Goal: Information Seeking & Learning: Learn about a topic

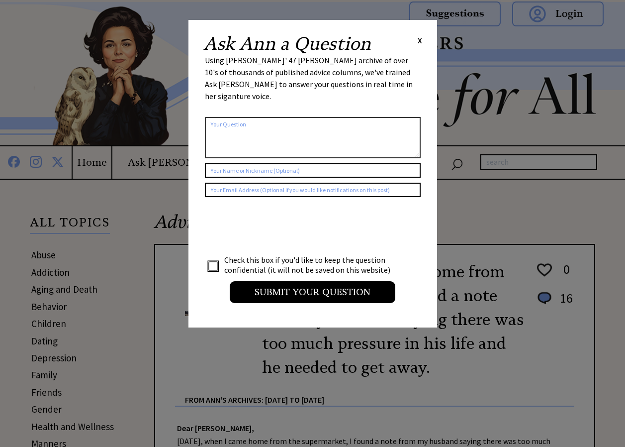
click at [418, 34] on div "Ask [PERSON_NAME] a Question X Using [PERSON_NAME]' 47 [PERSON_NAME] archive of…" at bounding box center [313, 173] width 249 height 307
click at [418, 36] on span "X" at bounding box center [420, 40] width 4 height 10
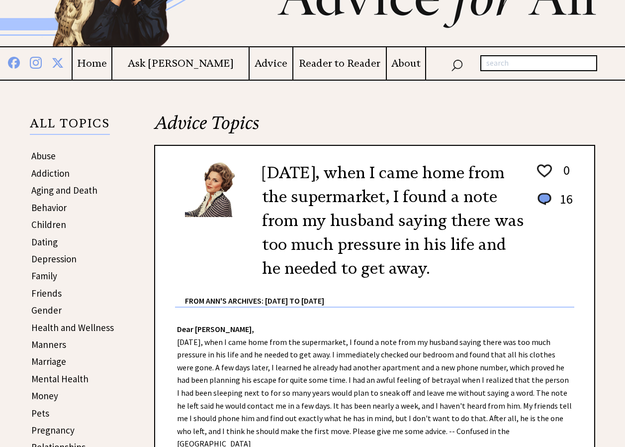
scroll to position [109, 0]
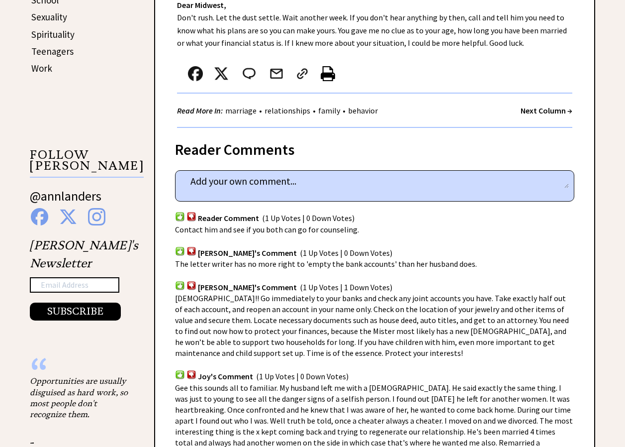
scroll to position [576, 0]
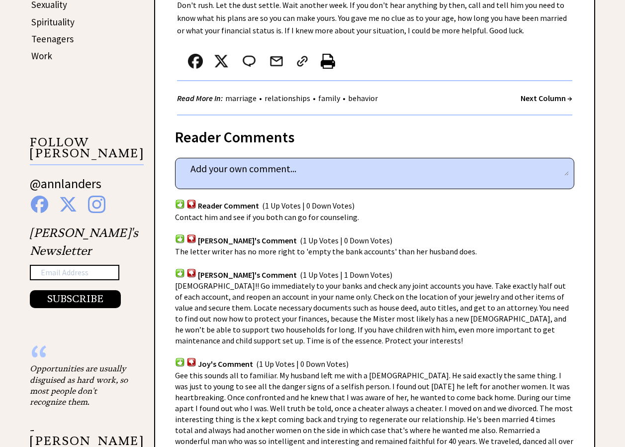
click at [619, 248] on div "Advice Topics [DATE], when I came home from the supermarket, I found a note fro…" at bounding box center [312, 311] width 625 height 1414
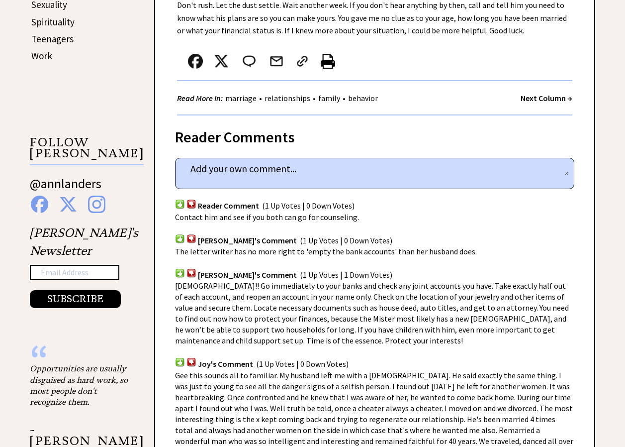
click at [619, 248] on div "Advice Topics [DATE], when I came home from the supermarket, I found a note fro…" at bounding box center [312, 311] width 625 height 1414
click at [619, 251] on div "Advice Topics [DATE], when I came home from the supermarket, I found a note fro…" at bounding box center [312, 311] width 625 height 1414
